Goal: Task Accomplishment & Management: Use online tool/utility

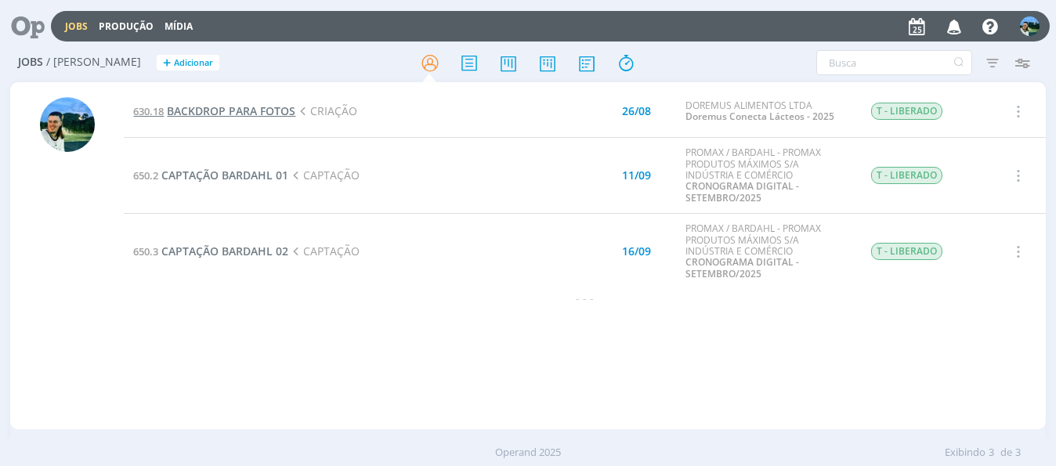
click at [254, 111] on span "BACKDROP PARA FOTOS" at bounding box center [231, 110] width 128 height 15
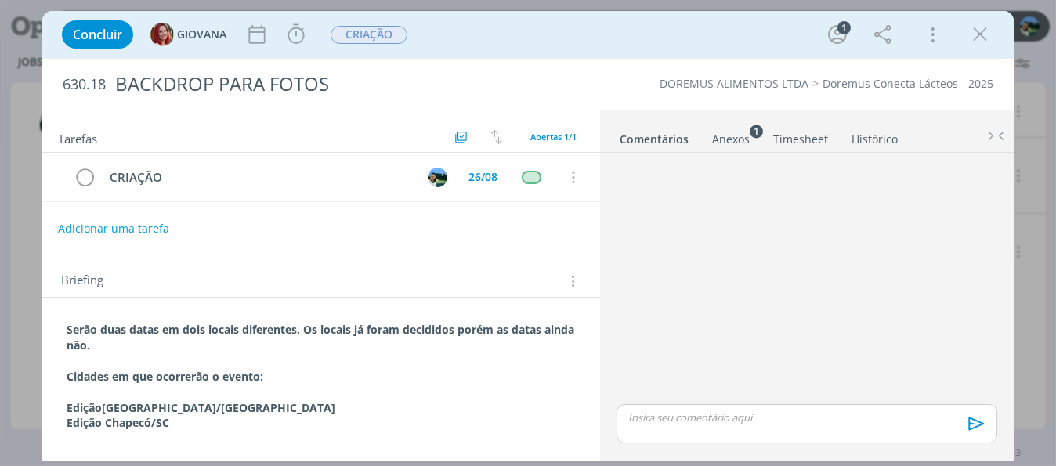
click at [717, 144] on div "Anexos 1" at bounding box center [731, 140] width 38 height 16
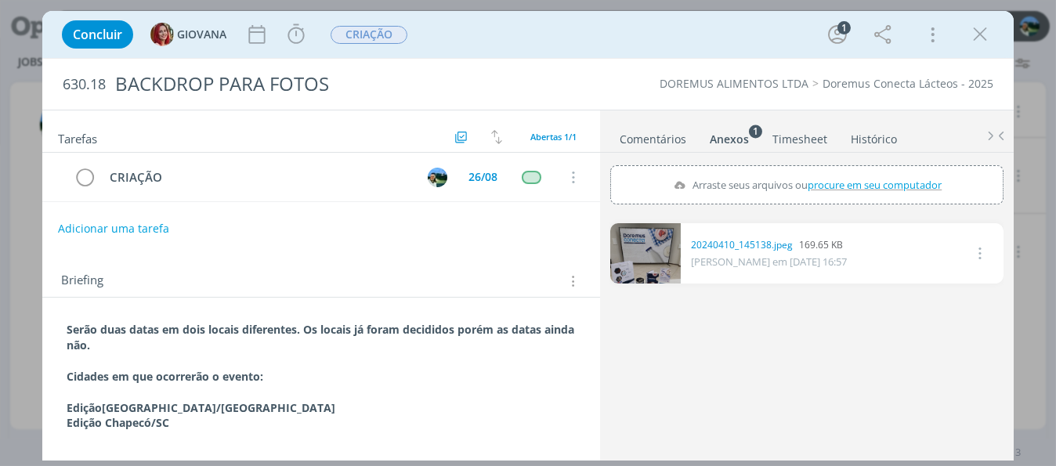
click at [661, 138] on link "Comentários" at bounding box center [653, 136] width 68 height 23
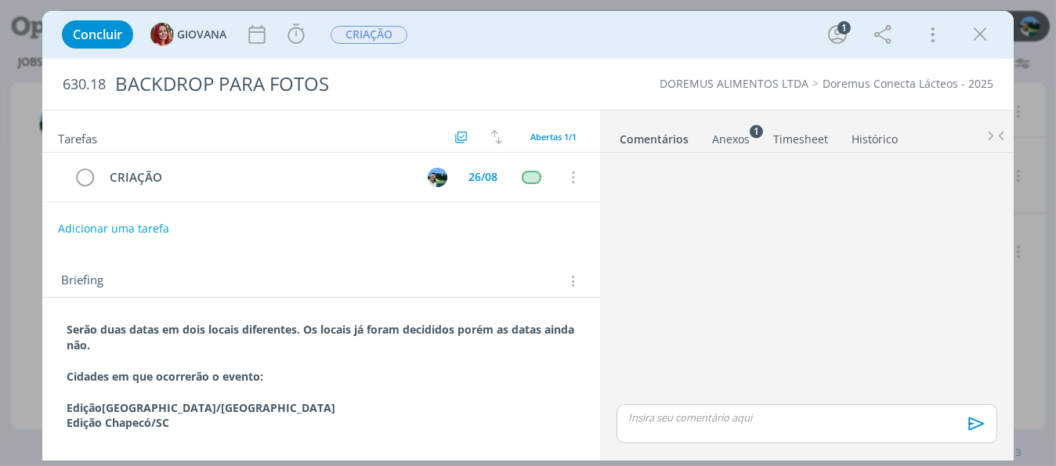
click at [728, 141] on div "Anexos 1" at bounding box center [731, 140] width 38 height 16
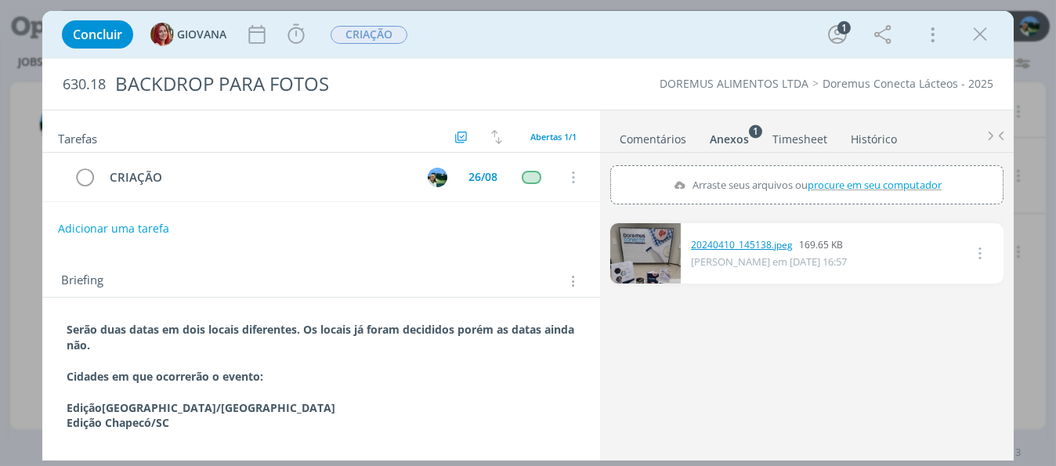
click at [720, 244] on link "20240410_145138.jpeg" at bounding box center [742, 245] width 102 height 14
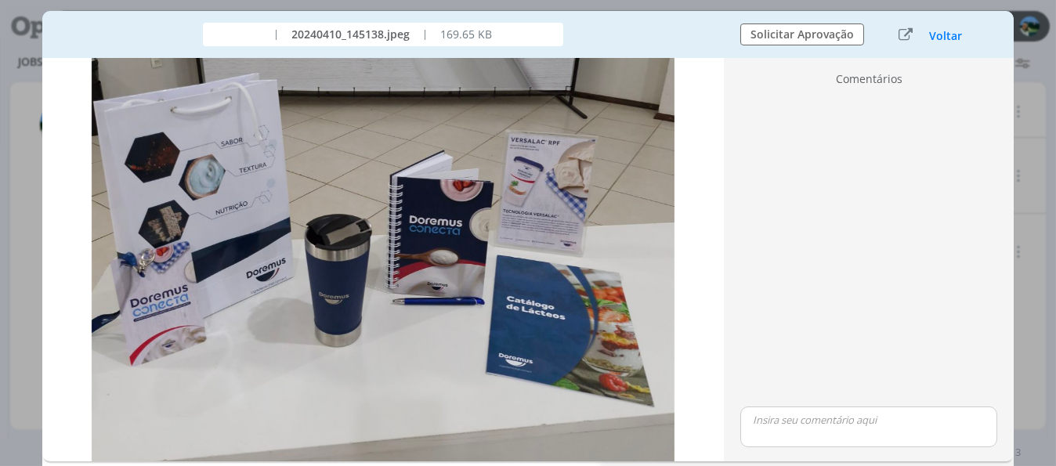
scroll to position [392, 0]
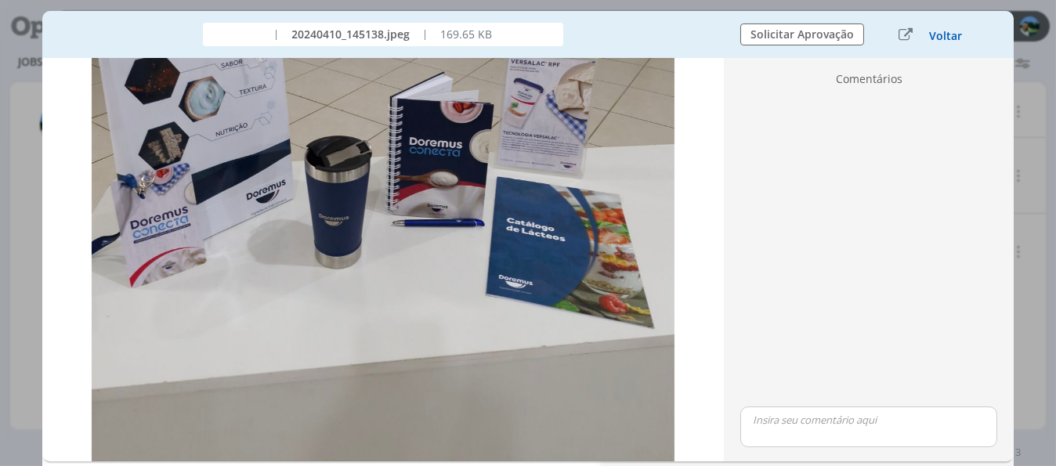
click at [932, 33] on button "Voltar" at bounding box center [945, 36] width 34 height 13
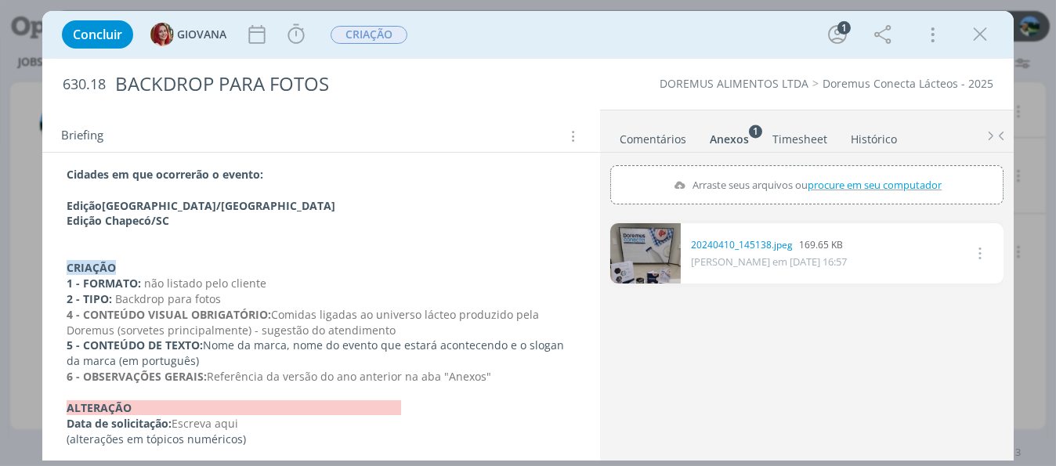
scroll to position [204, 0]
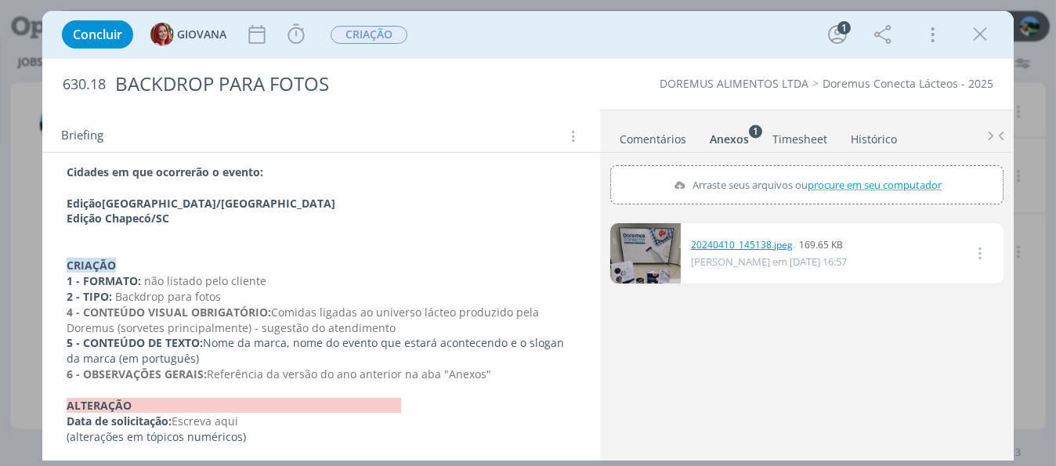
click at [724, 247] on link "20240410_145138.jpeg" at bounding box center [742, 245] width 102 height 14
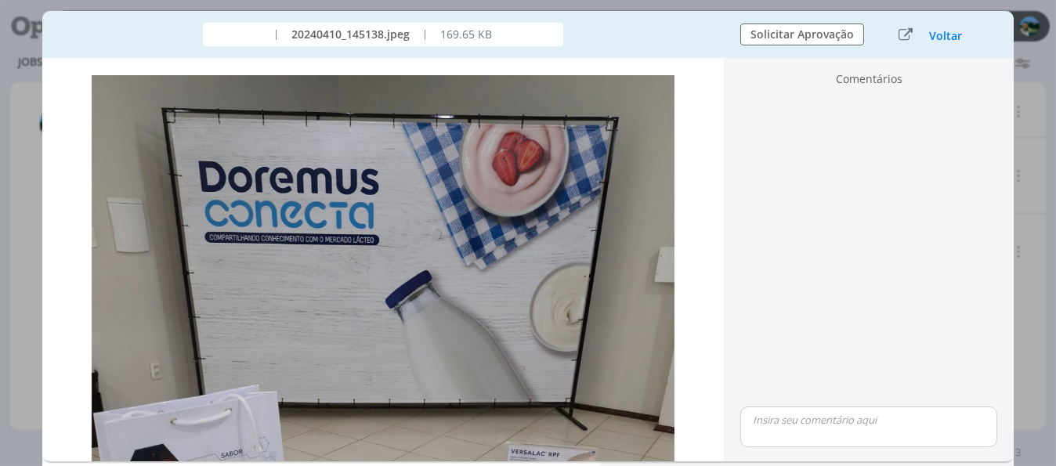
scroll to position [0, 0]
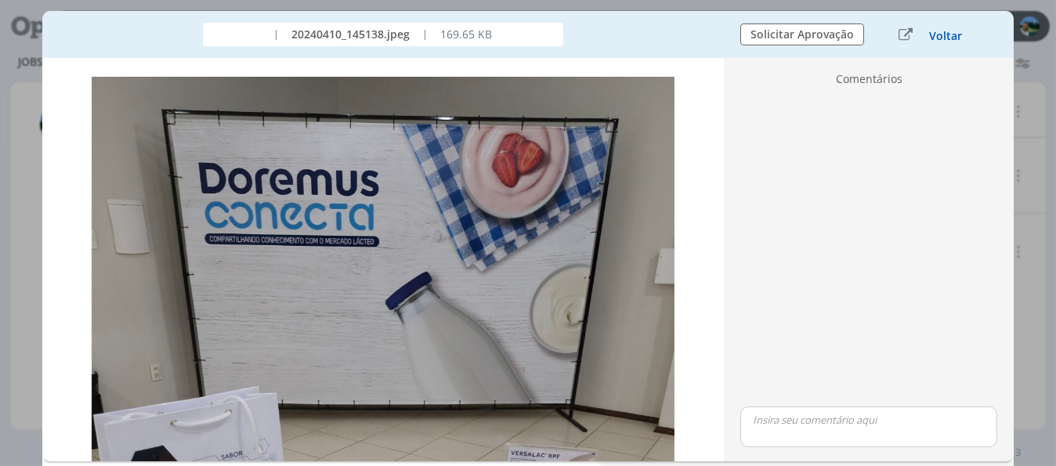
click at [932, 38] on button "Voltar" at bounding box center [945, 36] width 34 height 13
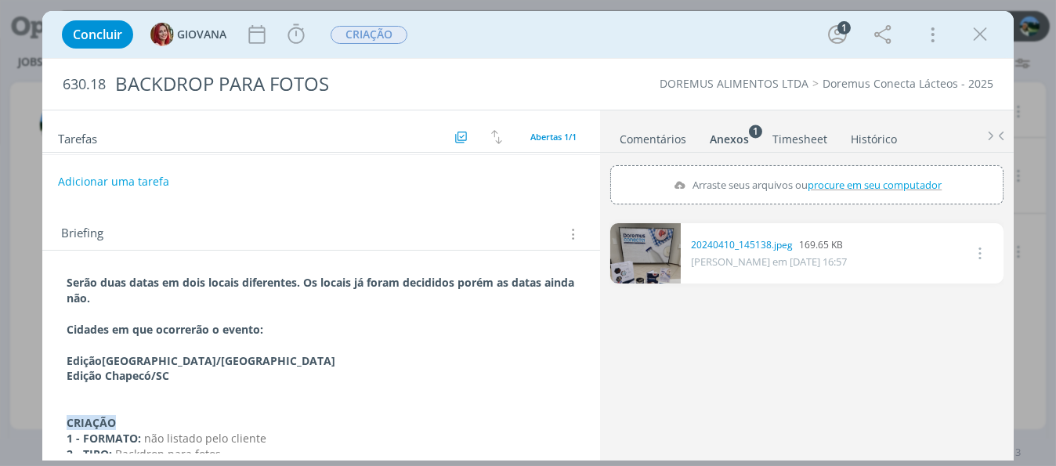
scroll to position [40, 0]
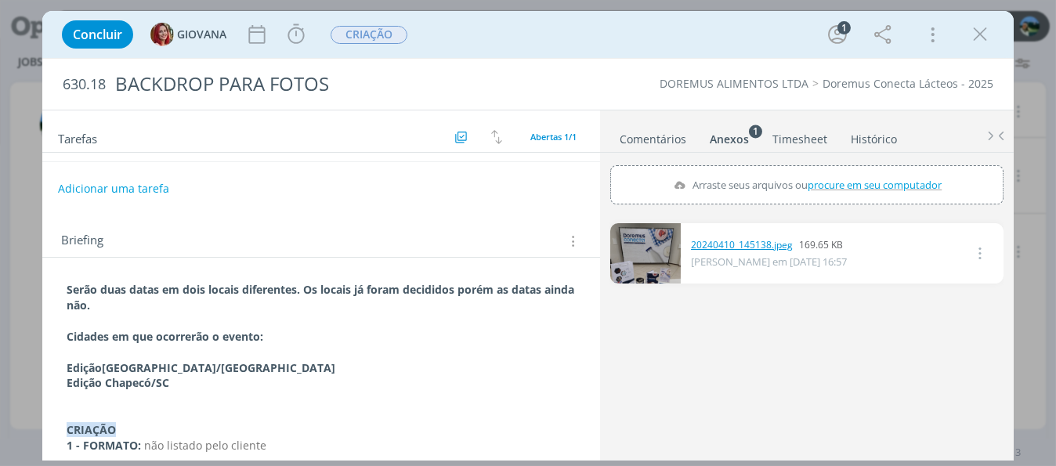
click at [725, 244] on link "20240410_145138.jpeg" at bounding box center [742, 245] width 102 height 14
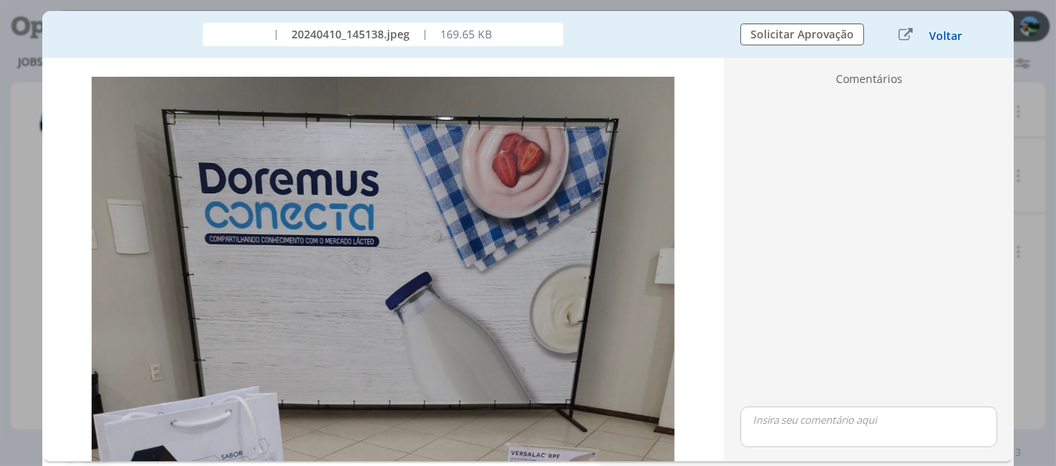
click at [932, 34] on button "Voltar" at bounding box center [945, 36] width 34 height 13
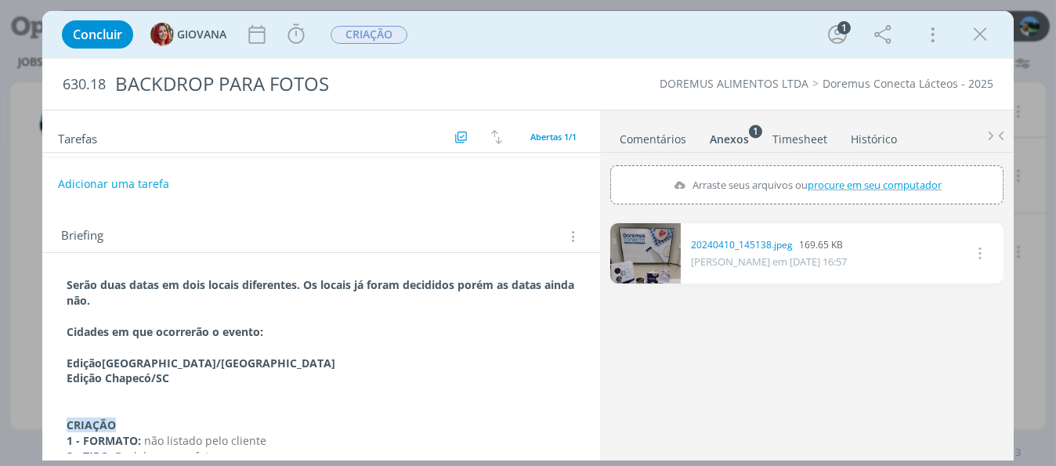
scroll to position [0, 0]
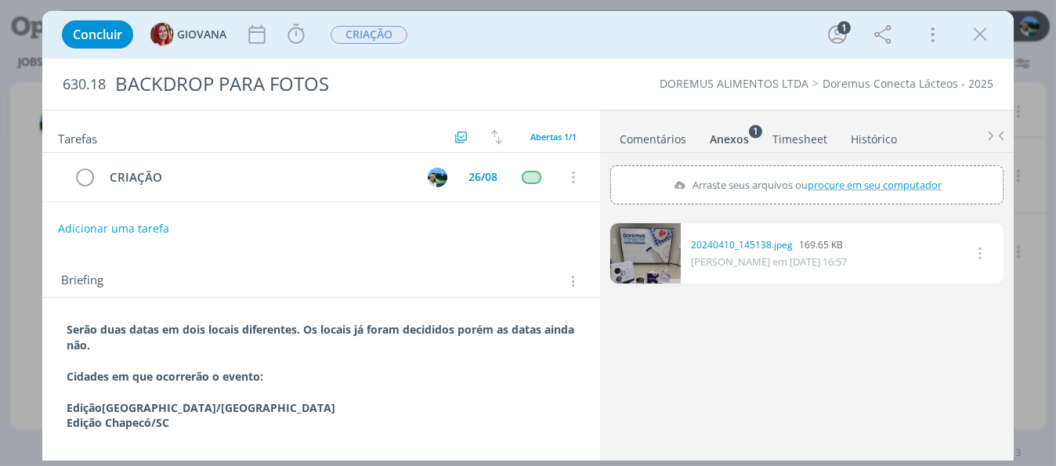
drag, startPoint x: 971, startPoint y: 42, endPoint x: 836, endPoint y: 114, distance: 153.5
click at [971, 42] on icon "dialog" at bounding box center [979, 34] width 23 height 23
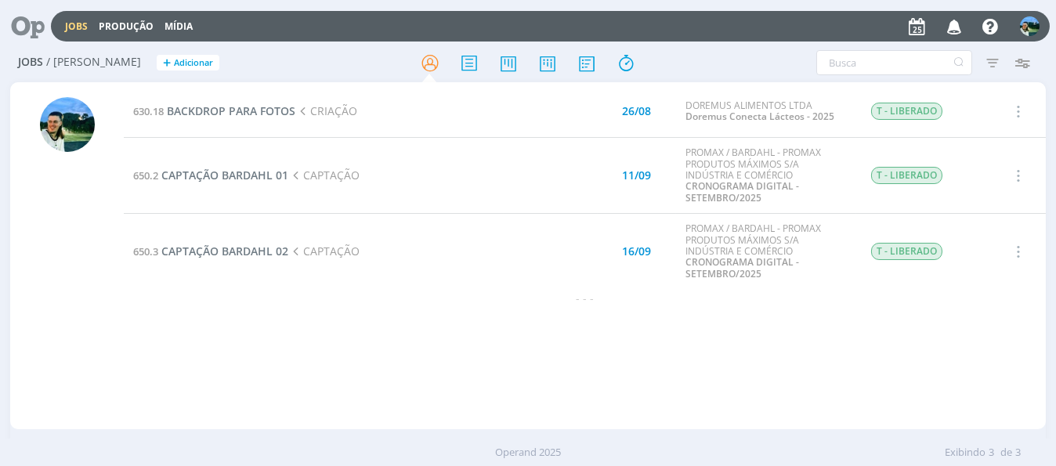
click at [65, 27] on link "Jobs" at bounding box center [76, 26] width 23 height 13
click at [195, 111] on span "BACKDROP PARA FOTOS" at bounding box center [231, 110] width 128 height 15
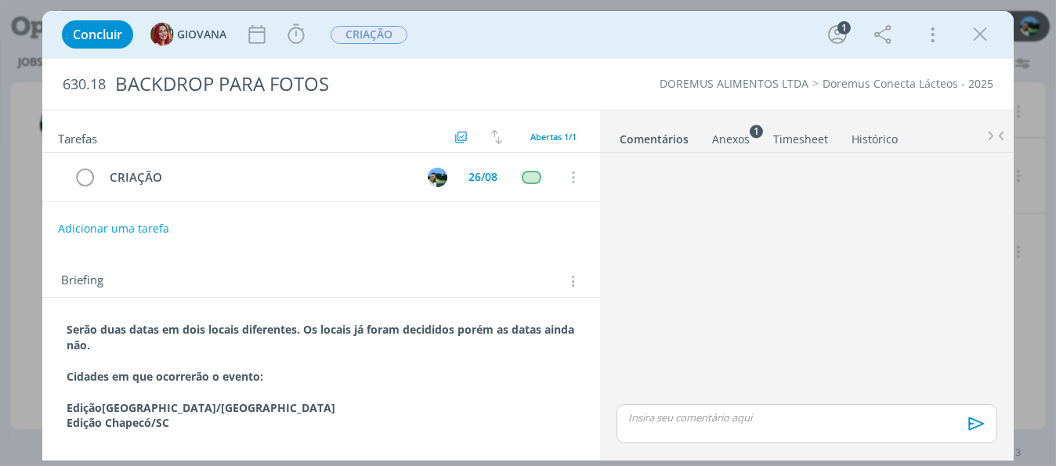
click at [723, 139] on div "Anexos 1" at bounding box center [731, 140] width 38 height 16
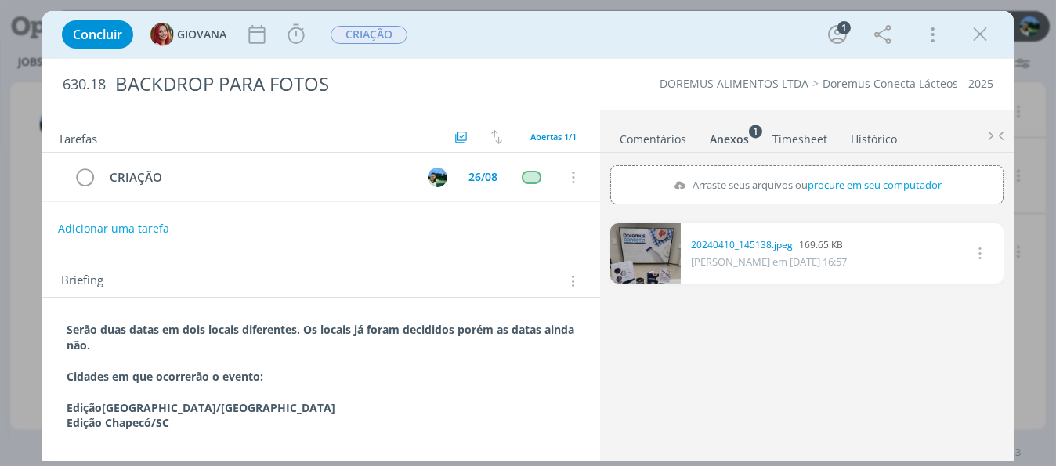
click at [23, 281] on div "Concluir GIOVANA Iniciar Apontar Data * [DATE] Horas * 00:00 Tarefa Selecione a…" at bounding box center [528, 233] width 1056 height 466
click at [979, 39] on icon "dialog" at bounding box center [979, 34] width 23 height 23
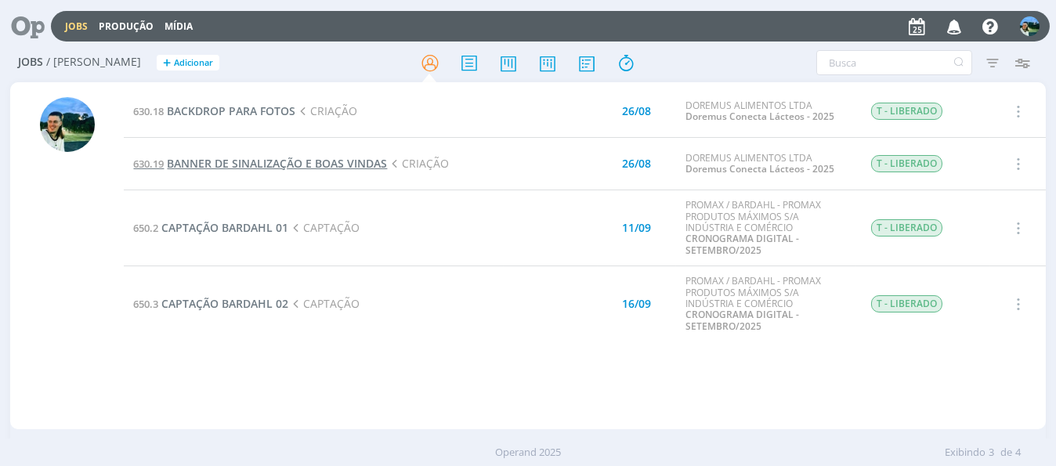
click at [292, 160] on span "BANNER DE SINALIZAÇÃO E BOAS VINDAS" at bounding box center [277, 163] width 220 height 15
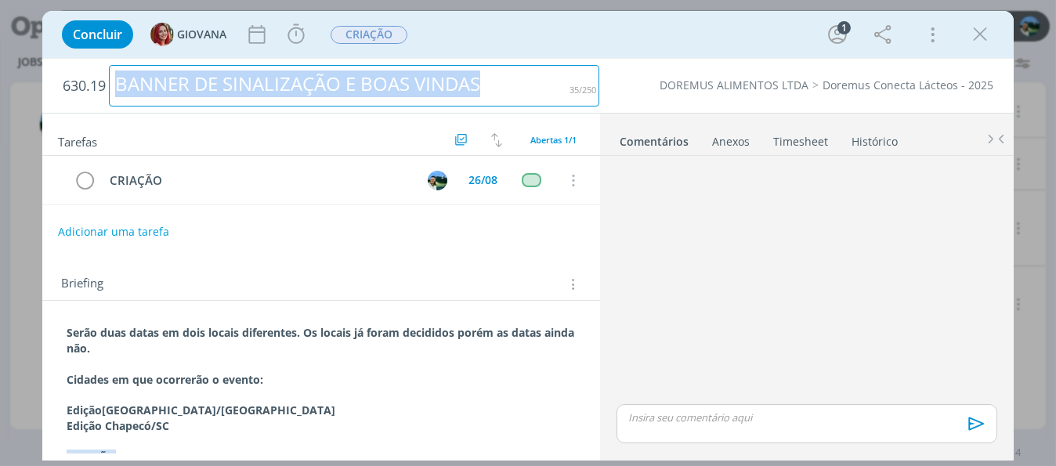
drag, startPoint x: 116, startPoint y: 85, endPoint x: 490, endPoint y: 106, distance: 374.9
click at [490, 106] on h2 "630.19 BANNER DE SINALIZAÇÃO E BOAS VINDAS" at bounding box center [331, 86] width 536 height 54
copy div "BANNER DE SINALIZAÇÃO E BOAS VINDAS"
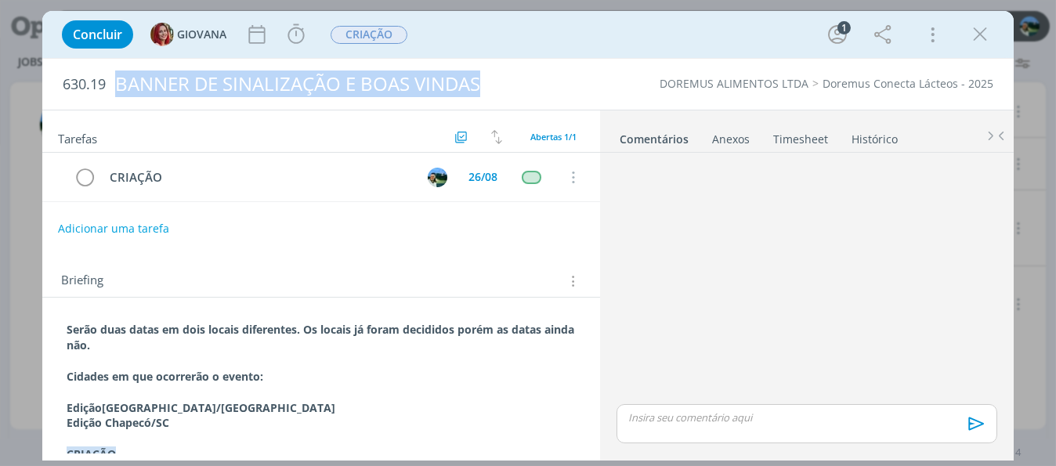
drag, startPoint x: 987, startPoint y: 31, endPoint x: 862, endPoint y: 93, distance: 140.1
click at [987, 31] on icon "dialog" at bounding box center [979, 34] width 23 height 23
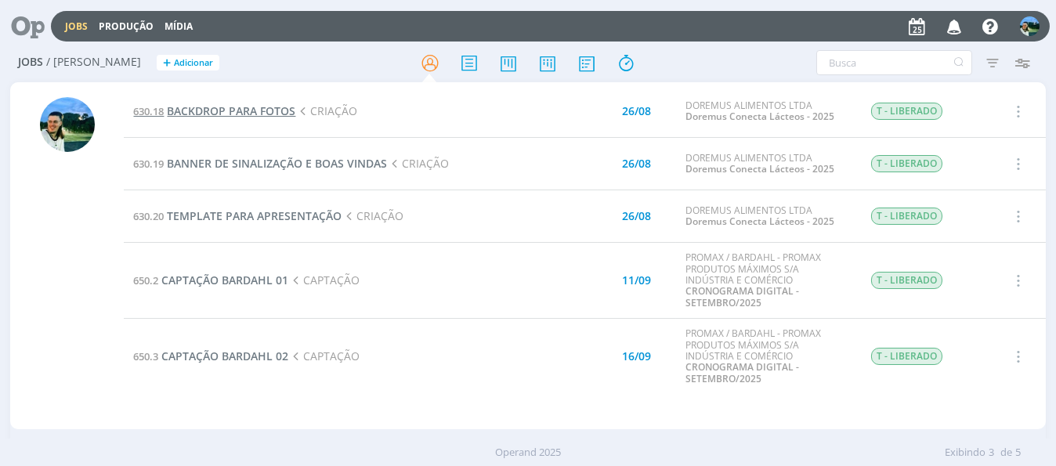
click at [270, 115] on span "BACKDROP PARA FOTOS" at bounding box center [231, 110] width 128 height 15
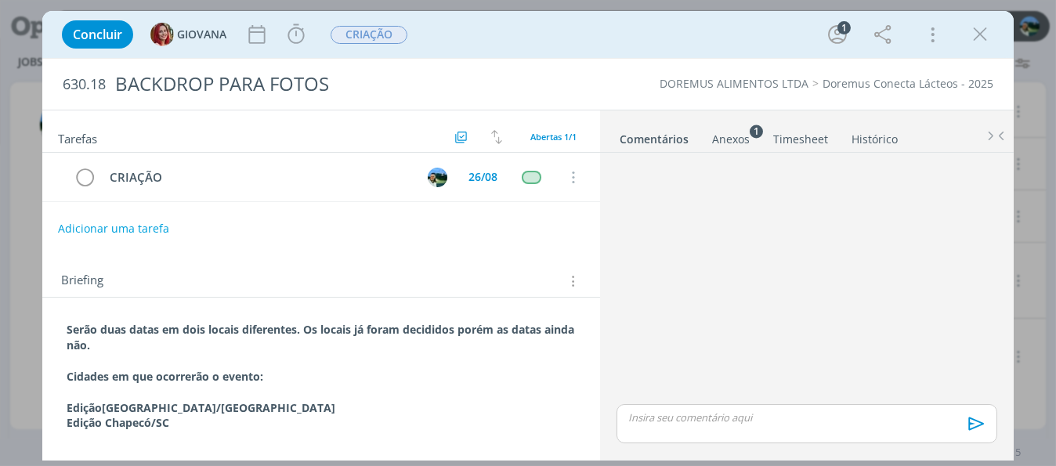
click at [740, 143] on div "Anexos 1" at bounding box center [731, 140] width 38 height 16
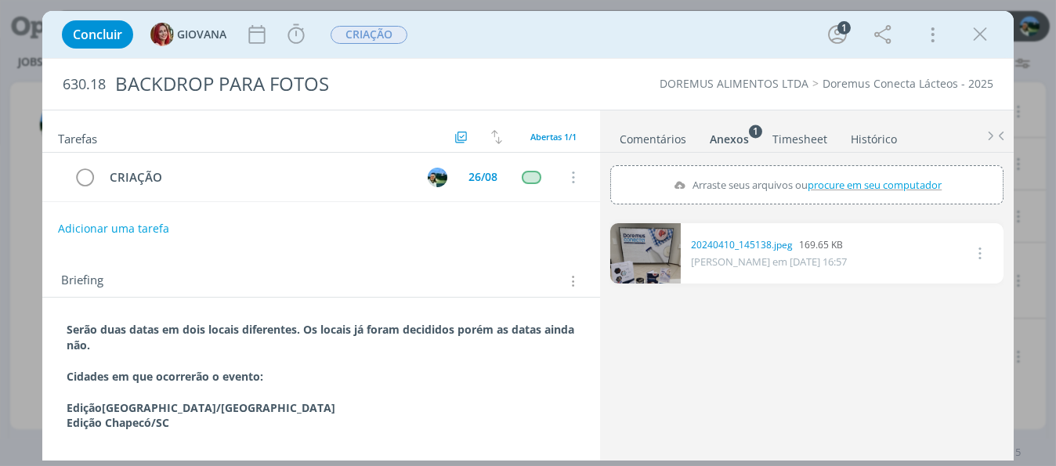
click at [978, 253] on icon "dialog" at bounding box center [978, 253] width 17 height 19
click at [732, 241] on link "20240410_145138.jpeg" at bounding box center [742, 245] width 102 height 14
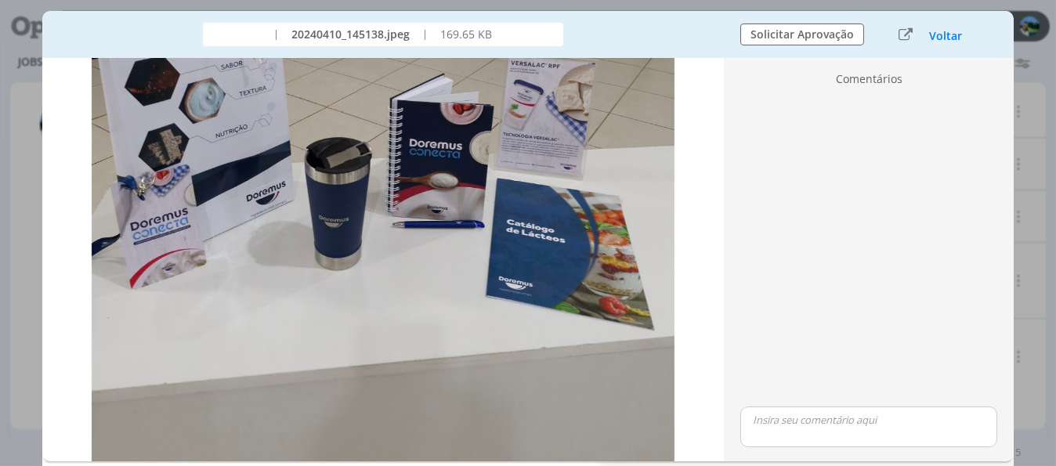
scroll to position [392, 0]
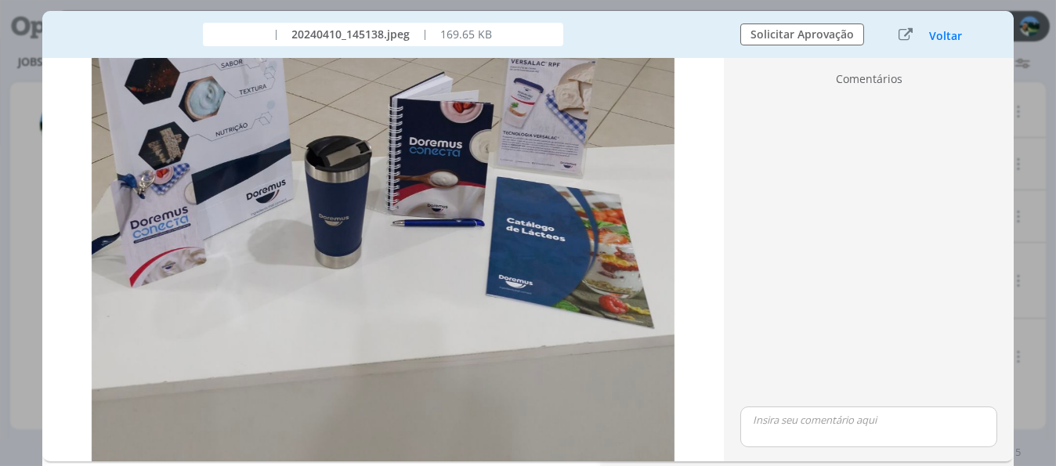
click at [946, 43] on div "Voltar" at bounding box center [932, 34] width 98 height 21
click at [945, 35] on button "Voltar" at bounding box center [945, 36] width 34 height 13
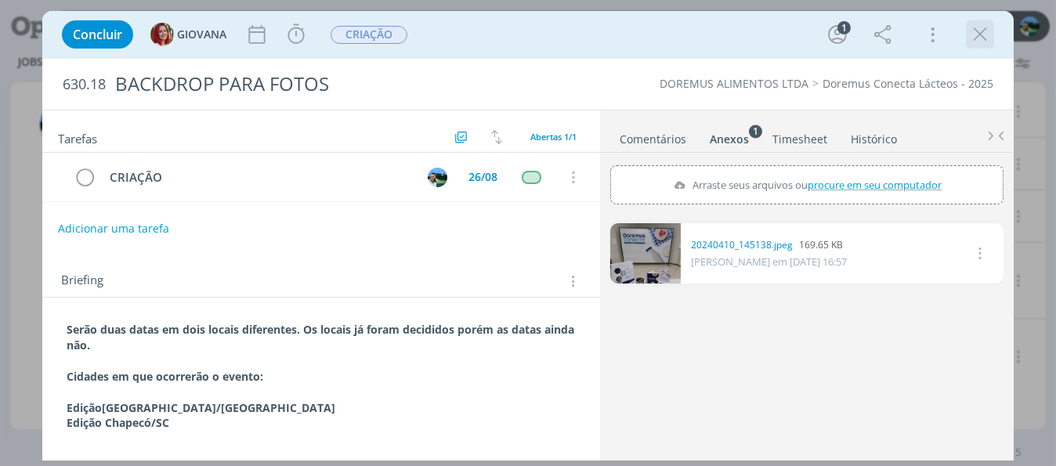
click at [977, 34] on icon "dialog" at bounding box center [979, 34] width 23 height 23
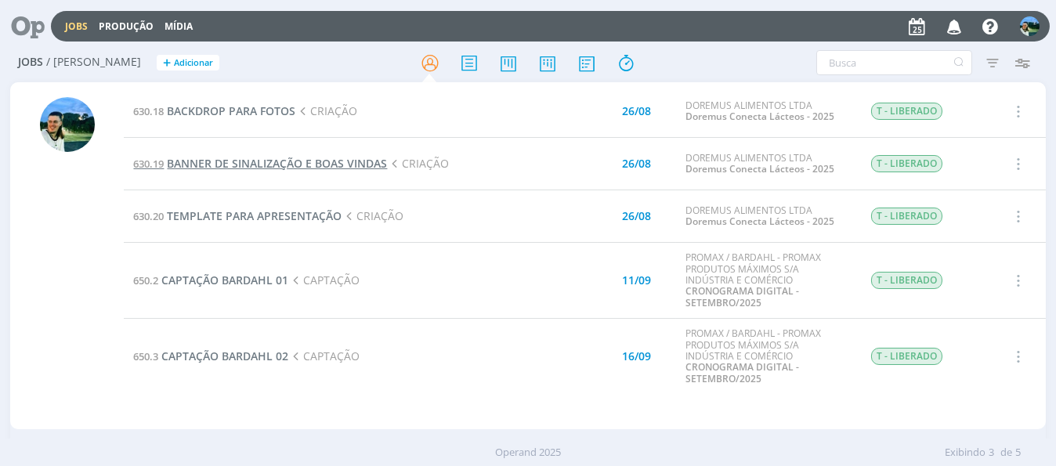
click at [313, 164] on span "BANNER DE SINALIZAÇÃO E BOAS VINDAS" at bounding box center [277, 163] width 220 height 15
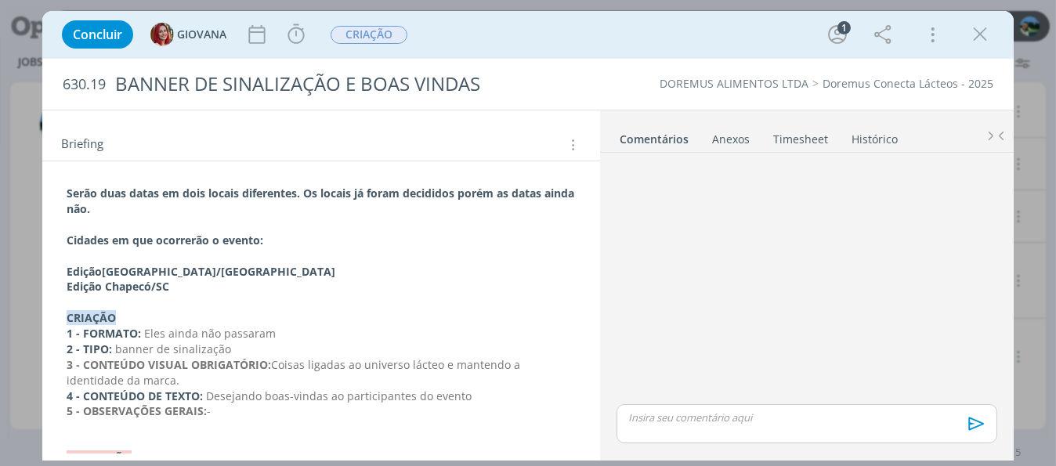
scroll to position [157, 0]
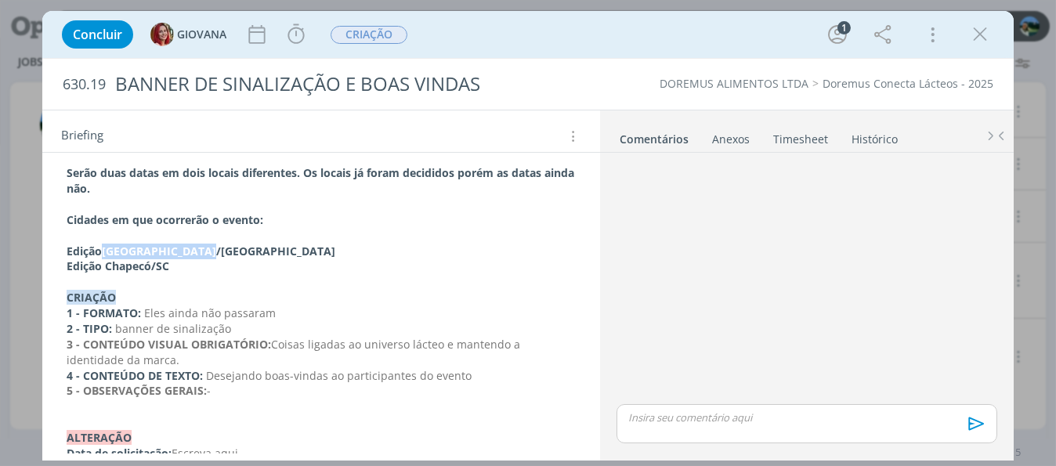
drag, startPoint x: 105, startPoint y: 246, endPoint x: 211, endPoint y: 245, distance: 105.7
click at [211, 245] on p "Edição [GEOGRAPHIC_DATA]/[GEOGRAPHIC_DATA]" at bounding box center [321, 252] width 509 height 16
